Goal: Task Accomplishment & Management: Manage account settings

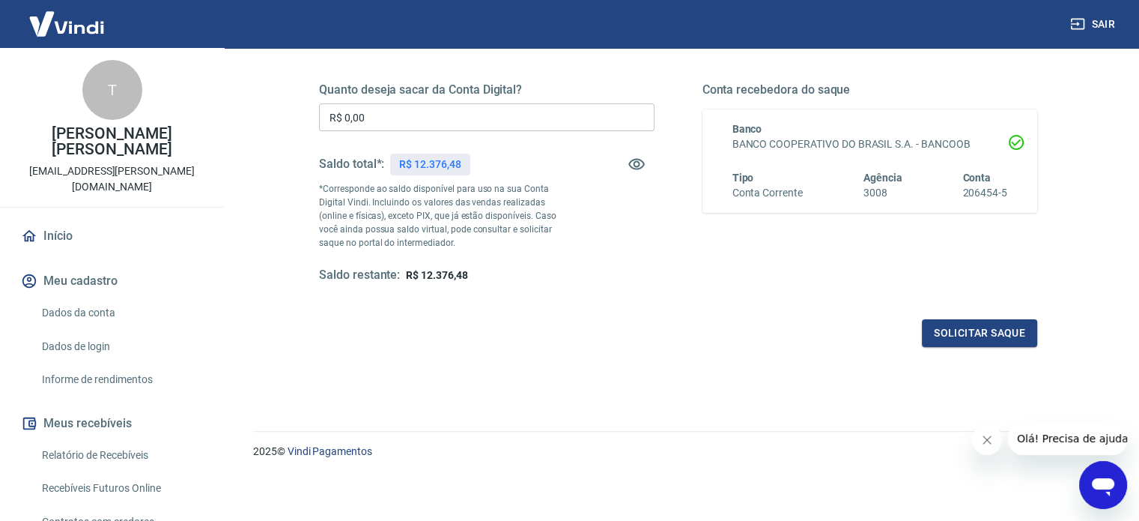
scroll to position [219, 0]
click at [398, 214] on p "*Corresponde ao saldo disponível para uso na sua Conta Digital Vindi. Incluindo…" at bounding box center [445, 215] width 252 height 67
click at [638, 163] on icon "button" at bounding box center [637, 164] width 16 height 11
click at [638, 163] on icon "button" at bounding box center [637, 164] width 18 height 18
